Goal: Information Seeking & Learning: Compare options

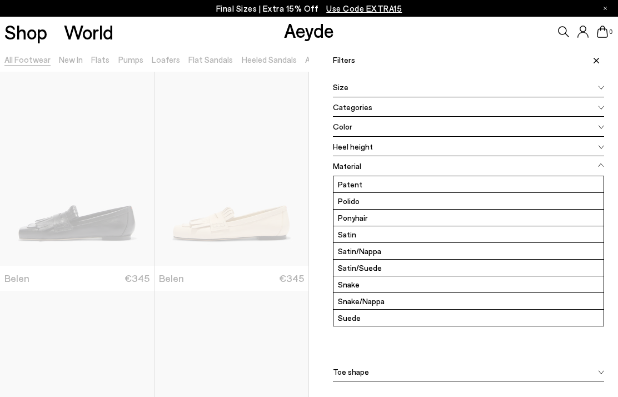
scroll to position [83, 0]
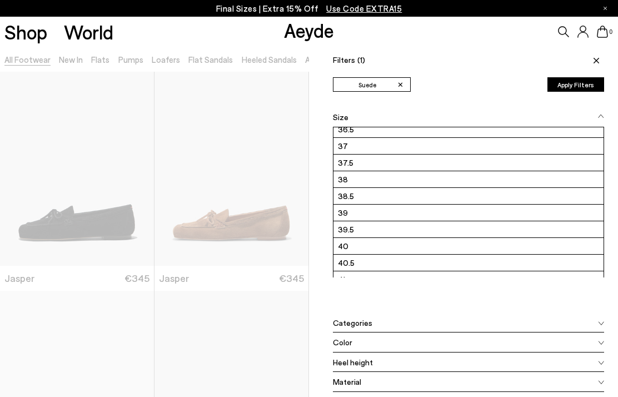
scroll to position [40, 0]
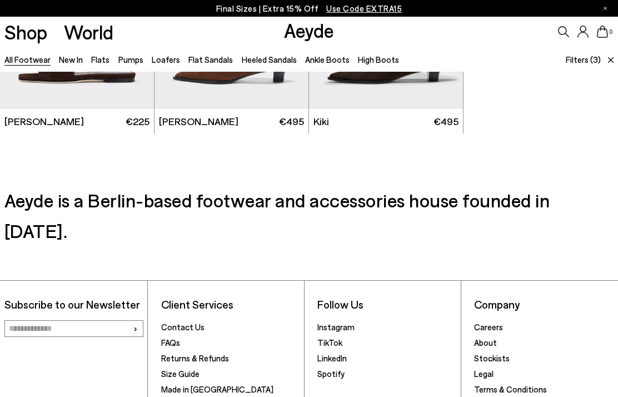
scroll to position [1255, 0]
